Goal: Information Seeking & Learning: Find specific fact

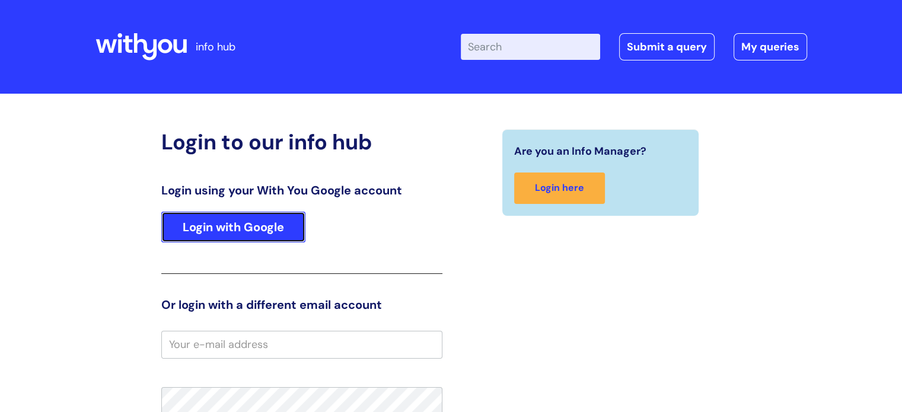
click at [250, 231] on link "Login with Google" at bounding box center [233, 227] width 144 height 31
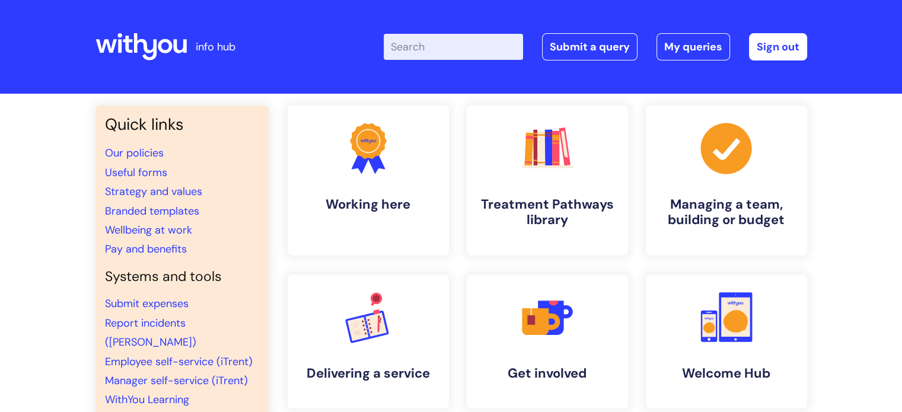
click at [425, 49] on input "Enter your search term here..." at bounding box center [453, 47] width 139 height 26
drag, startPoint x: 431, startPoint y: 47, endPoint x: 374, endPoint y: 47, distance: 56.3
click at [375, 47] on div "Enter your search term here... mat Search Submit a query My queries Welcome Bec…" at bounding box center [539, 47] width 535 height 70
paste input "ernity"
type input "maternity"
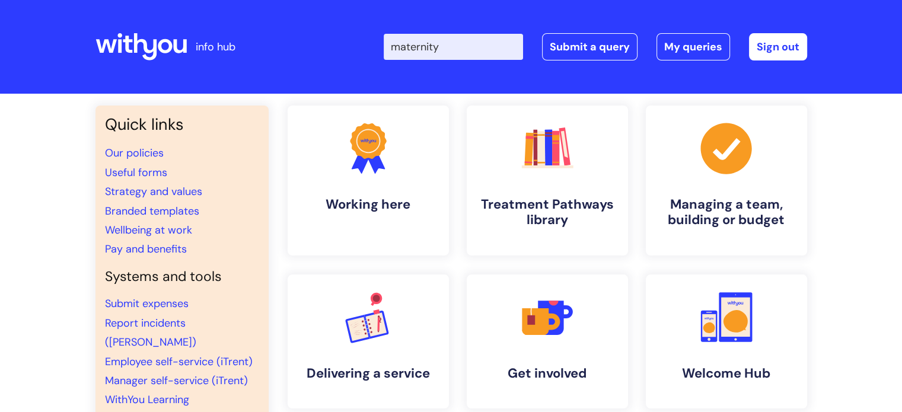
click button "Search" at bounding box center [0, 0] width 0 height 0
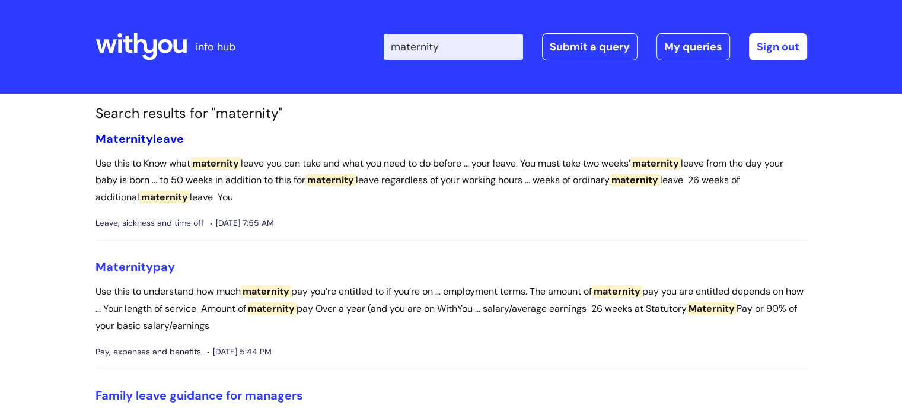
click at [126, 141] on span "Maternity" at bounding box center [124, 138] width 58 height 15
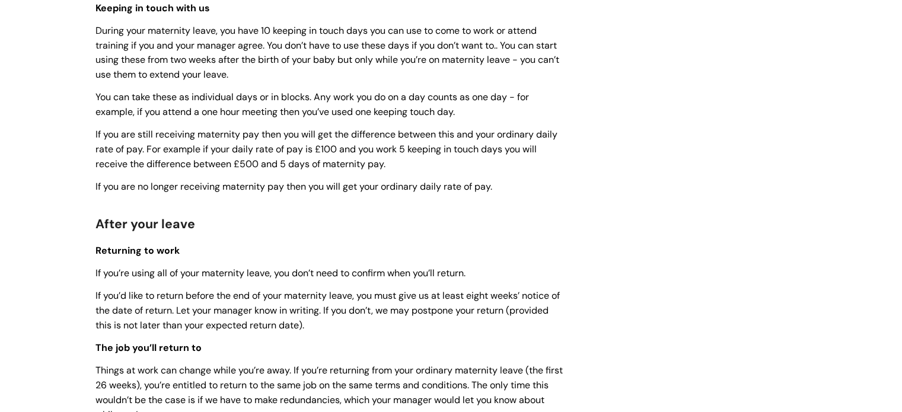
scroll to position [1741, 0]
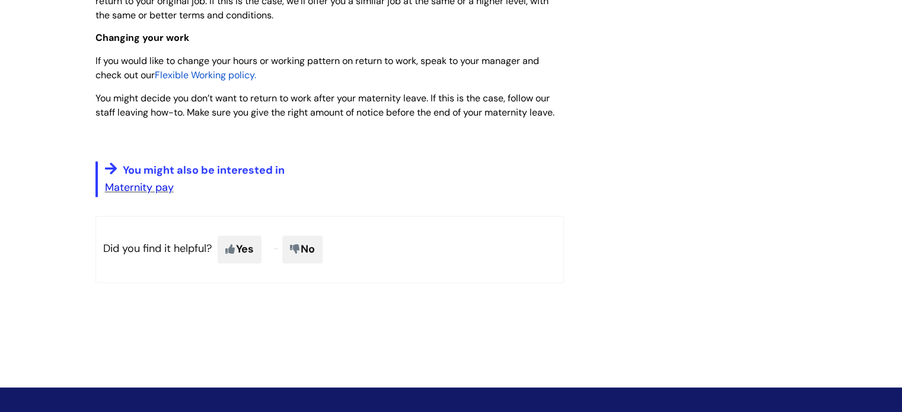
click at [139, 195] on link "Maternity pay" at bounding box center [139, 187] width 69 height 14
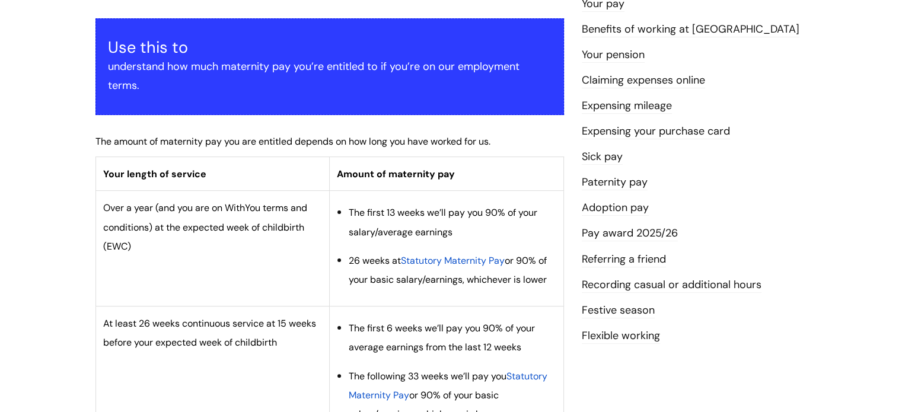
scroll to position [208, 0]
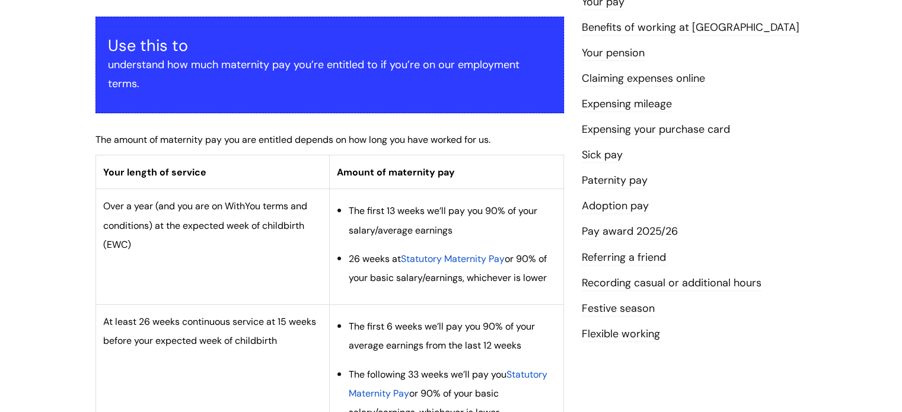
click at [432, 260] on span "Statutory Maternity Pay" at bounding box center [453, 259] width 104 height 12
